Goal: Task Accomplishment & Management: Complete application form

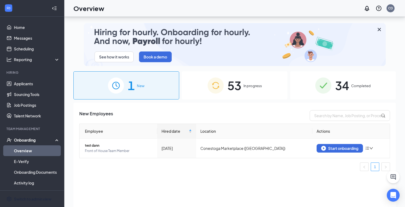
scroll to position [24, 0]
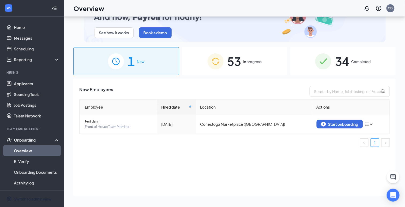
click at [214, 63] on img at bounding box center [216, 61] width 16 height 16
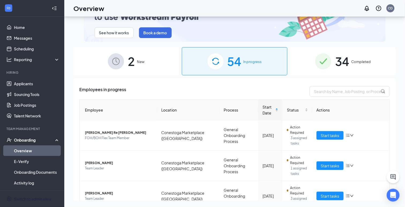
click at [129, 66] on span "2" at bounding box center [131, 61] width 7 height 18
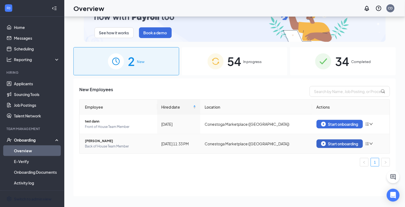
click at [335, 144] on div "Start onboarding" at bounding box center [339, 143] width 37 height 5
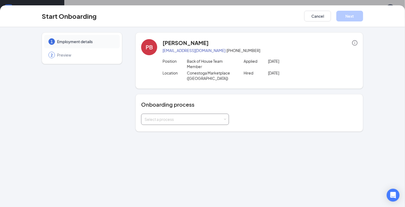
click at [195, 123] on div "Select a process" at bounding box center [185, 119] width 81 height 11
click at [191, 141] on span "General Onboarding Process" at bounding box center [168, 139] width 51 height 5
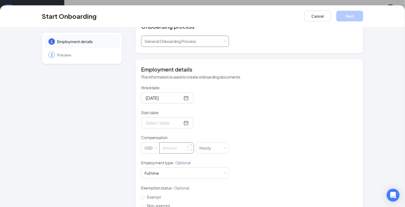
scroll to position [86, 0]
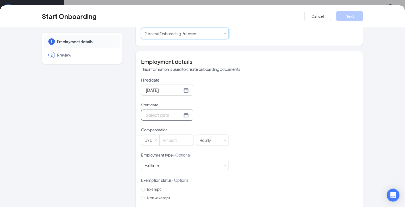
click at [154, 116] on input "Start date" at bounding box center [164, 115] width 37 height 7
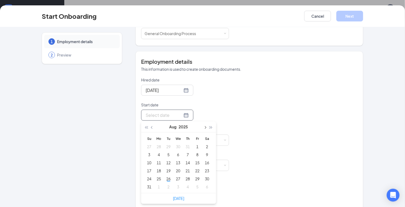
click at [205, 126] on span "button" at bounding box center [205, 127] width 3 height 3
type input "[DATE]"
click at [159, 155] on div "8" at bounding box center [159, 154] width 6 height 6
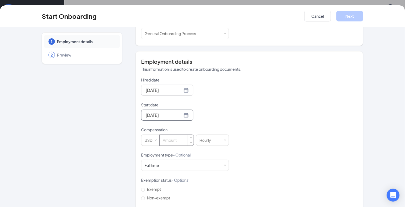
click at [171, 142] on input at bounding box center [177, 140] width 34 height 11
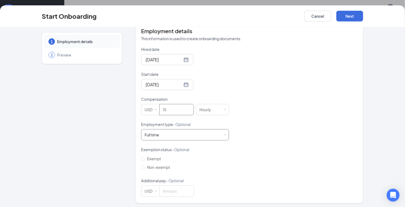
scroll to position [118, 0]
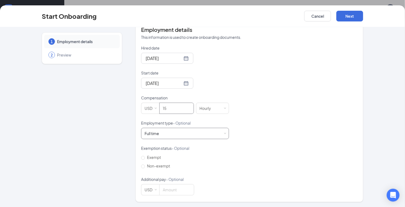
type input "15"
click at [161, 133] on div "Full time Works 30+ hours per week and is reasonably expected to work" at bounding box center [154, 133] width 18 height 5
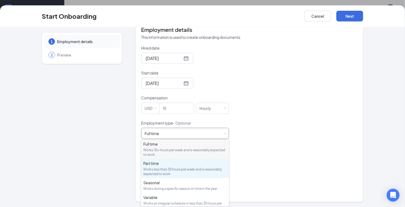
click at [162, 167] on div "Works less than 30 hours per week and is reasonably expected to work" at bounding box center [185, 171] width 84 height 9
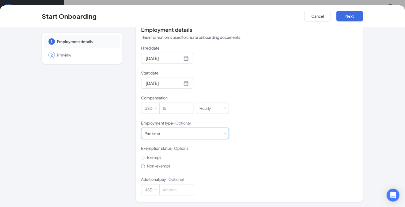
click at [158, 167] on span "Non-exempt" at bounding box center [158, 165] width 27 height 5
click at [145, 167] on input "Non-exempt" at bounding box center [143, 166] width 4 height 4
radio input "true"
click at [350, 17] on button "Next" at bounding box center [349, 16] width 27 height 11
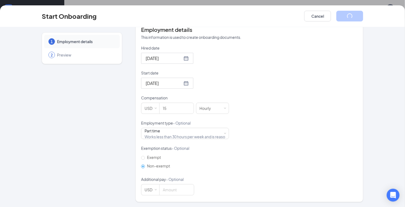
scroll to position [0, 0]
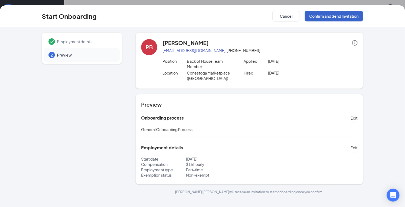
click at [338, 16] on button "Confirm and Send Invitation" at bounding box center [334, 16] width 58 height 11
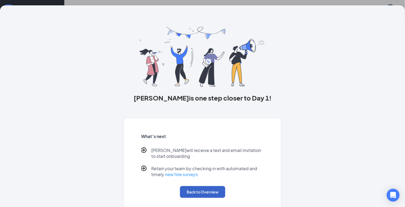
click at [197, 194] on button "Back to Overview" at bounding box center [202, 192] width 45 height 12
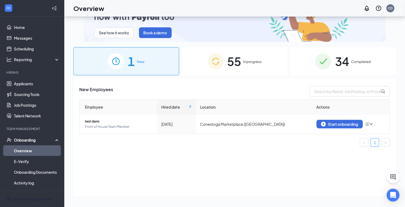
click at [156, 71] on div "1 New" at bounding box center [126, 61] width 106 height 28
click at [208, 70] on div "55 In progress" at bounding box center [235, 61] width 106 height 28
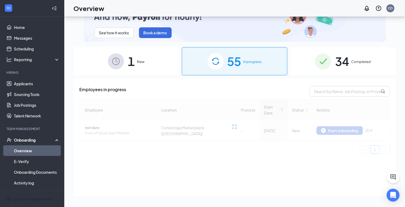
click at [141, 67] on div "1 New" at bounding box center [126, 61] width 106 height 28
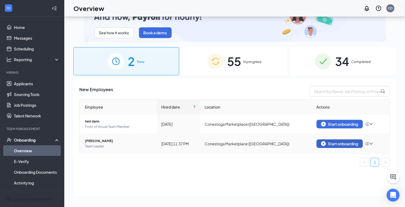
click at [344, 143] on div "Start onboarding" at bounding box center [339, 143] width 37 height 5
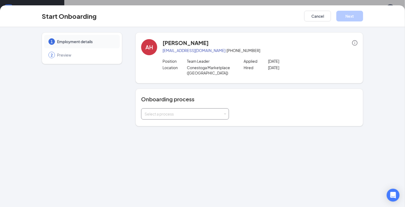
click at [195, 117] on div "Select a process" at bounding box center [185, 113] width 81 height 11
click at [155, 134] on span "General Onboarding Process" at bounding box center [168, 134] width 51 height 5
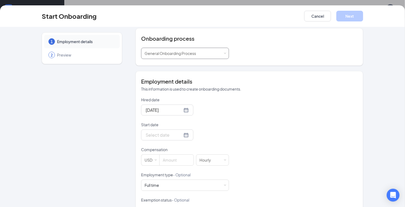
scroll to position [64, 0]
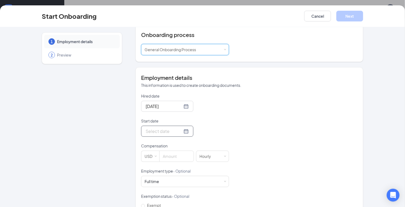
click at [169, 134] on input "Start date" at bounding box center [164, 131] width 37 height 7
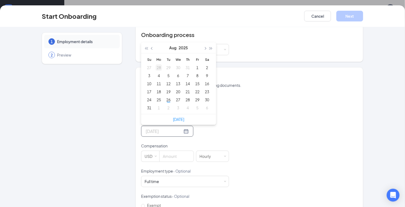
type input "[DATE]"
click at [205, 47] on span "button" at bounding box center [205, 48] width 3 height 3
type input "[DATE]"
click at [159, 75] on div "8" at bounding box center [159, 75] width 6 height 6
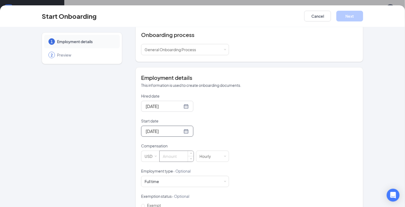
click at [171, 160] on input at bounding box center [177, 156] width 34 height 11
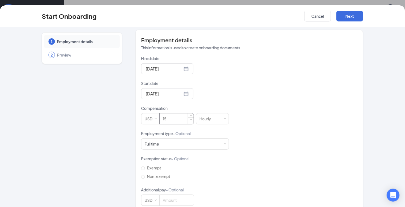
scroll to position [112, 0]
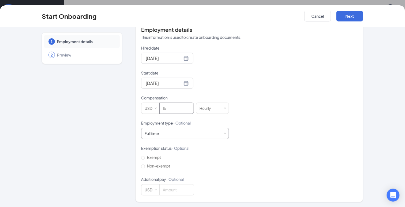
type input "15"
click at [156, 135] on div "Full time" at bounding box center [152, 133] width 14 height 5
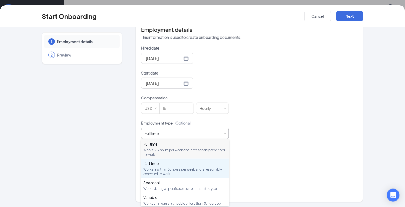
click at [153, 167] on div "Works less than 30 hours per week and is reasonably expected to work" at bounding box center [185, 171] width 84 height 9
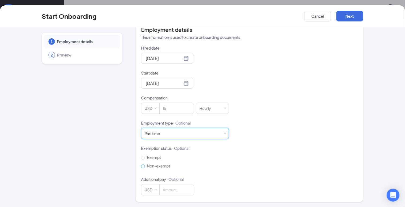
click at [143, 167] on input "Non-exempt" at bounding box center [143, 166] width 4 height 4
radio input "true"
click at [346, 15] on button "Next" at bounding box center [349, 16] width 27 height 11
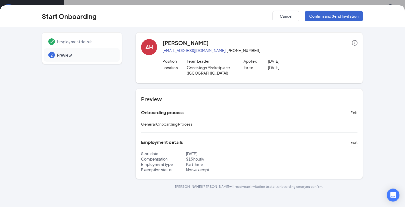
scroll to position [0, 0]
click at [340, 16] on button "Confirm and Send Invitation" at bounding box center [334, 16] width 58 height 11
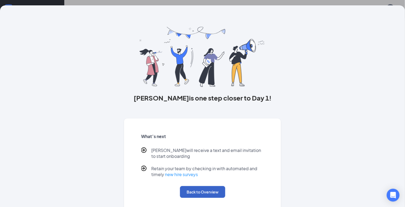
click at [202, 191] on button "Back to Overview" at bounding box center [202, 192] width 45 height 12
